Goal: Task Accomplishment & Management: Use online tool/utility

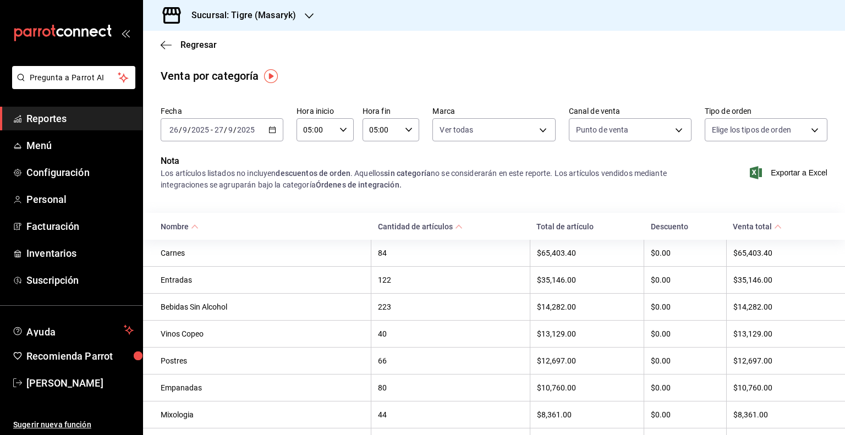
click at [63, 121] on span "Reportes" at bounding box center [79, 118] width 107 height 15
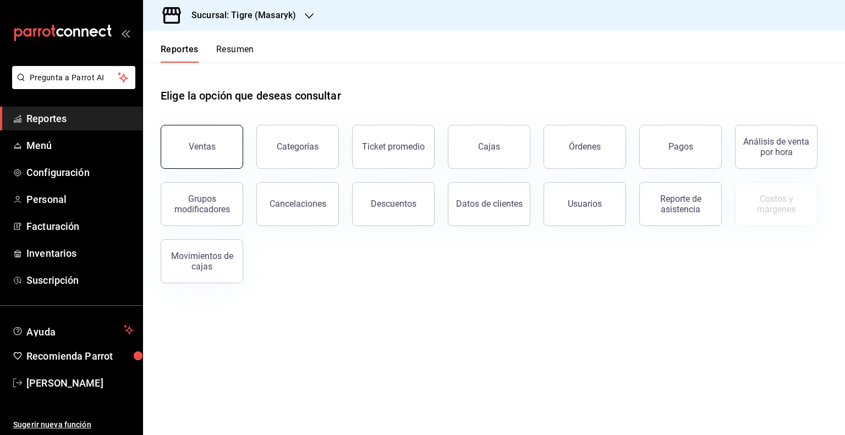
click at [209, 139] on button "Ventas" at bounding box center [202, 147] width 83 height 44
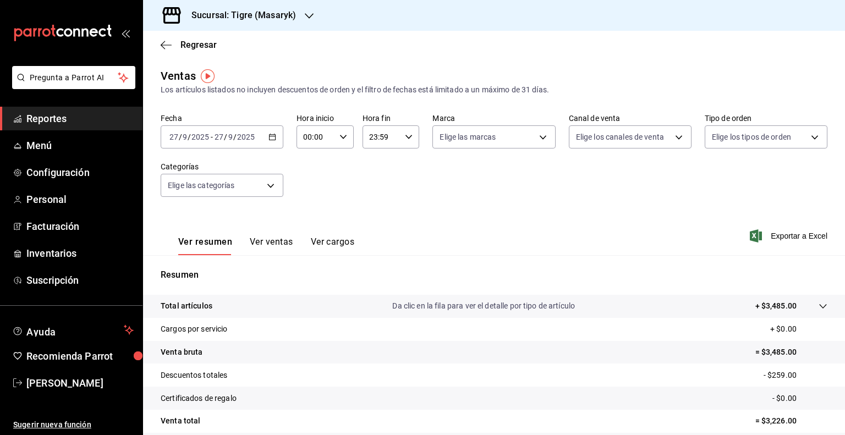
click at [271, 132] on div "[DATE] [DATE] - [DATE] [DATE]" at bounding box center [222, 136] width 123 height 23
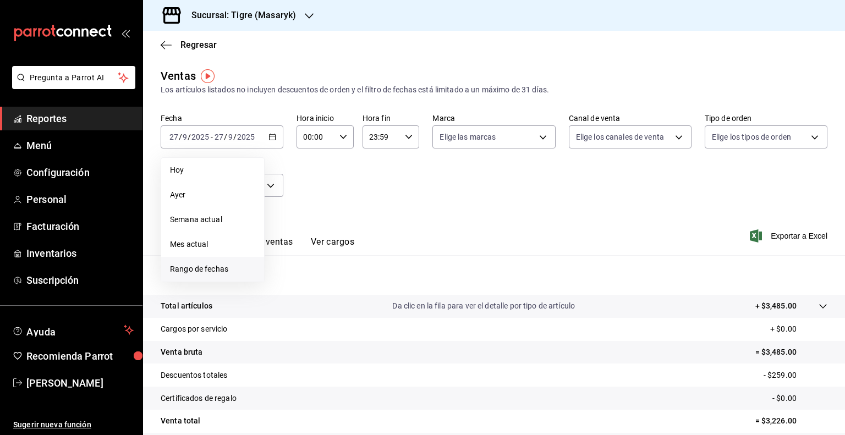
click at [210, 270] on span "Rango de fechas" at bounding box center [212, 270] width 85 height 12
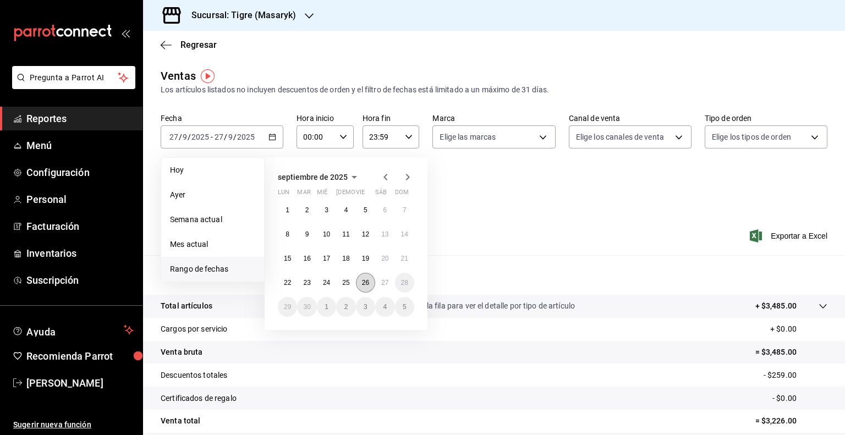
click at [357, 283] on button "26" at bounding box center [365, 283] width 19 height 20
click at [387, 282] on abbr "27" at bounding box center [384, 283] width 7 height 8
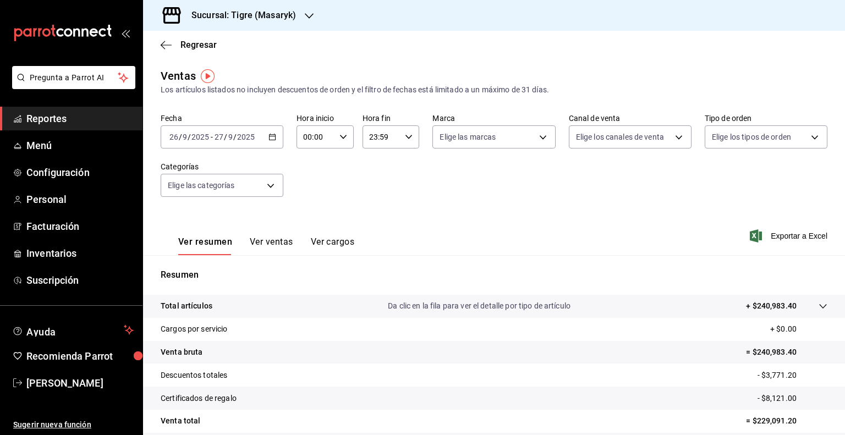
click at [340, 135] on icon "button" at bounding box center [344, 137] width 8 height 8
click at [308, 210] on span "05" at bounding box center [309, 207] width 10 height 9
type input "05:00"
click at [404, 138] on div at bounding box center [422, 217] width 845 height 435
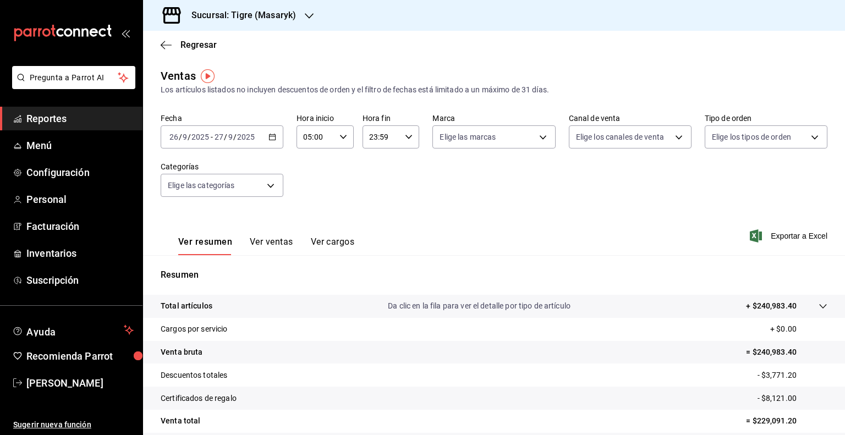
click at [405, 138] on icon "button" at bounding box center [409, 137] width 8 height 8
click at [374, 213] on span "05" at bounding box center [374, 211] width 10 height 9
click at [405, 168] on span "00" at bounding box center [402, 165] width 10 height 9
type input "05:00"
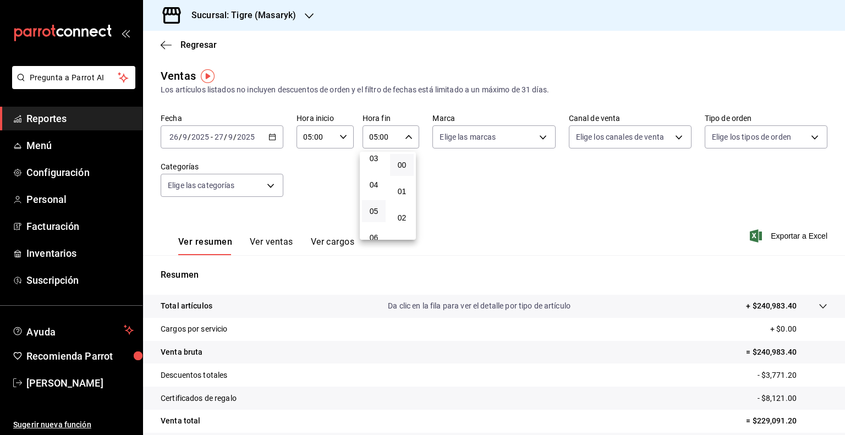
click at [423, 233] on div at bounding box center [422, 217] width 845 height 435
click at [423, 238] on span "Exportar a Excel" at bounding box center [789, 236] width 75 height 13
